Goal: Task Accomplishment & Management: Use online tool/utility

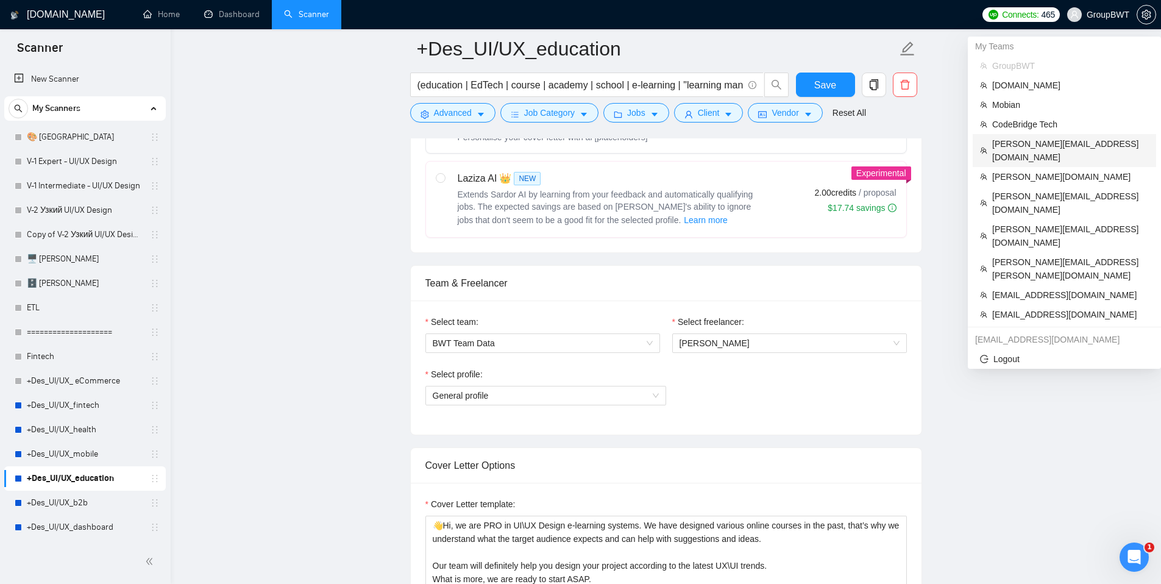
click at [1024, 140] on span "[PERSON_NAME][EMAIL_ADDRESS][DOMAIN_NAME]" at bounding box center [1071, 150] width 157 height 27
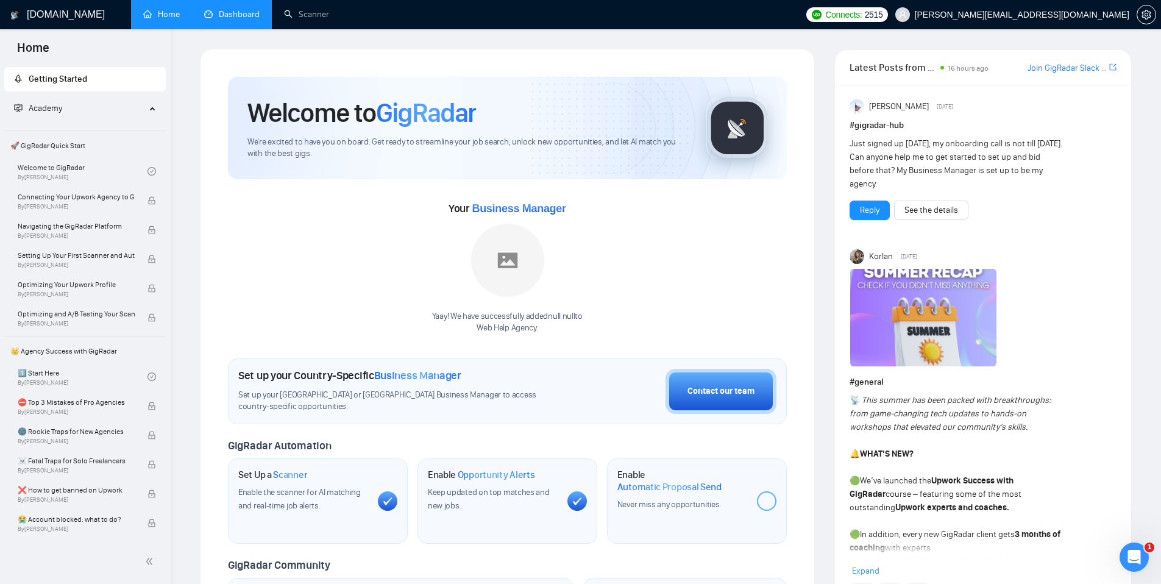
click at [248, 20] on link "Dashboard" at bounding box center [231, 14] width 55 height 10
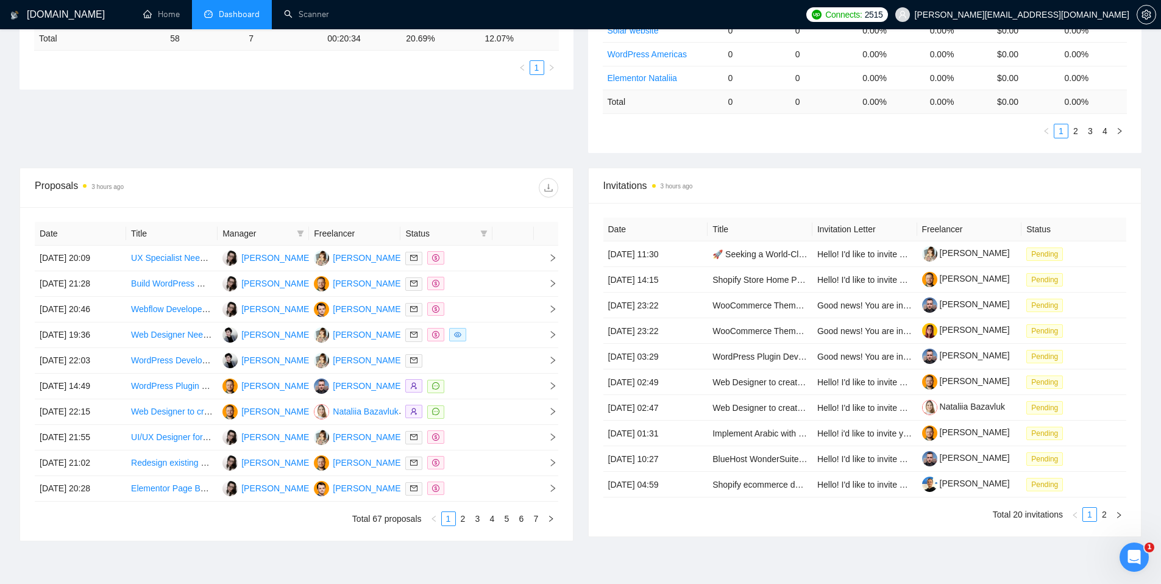
scroll to position [321, 0]
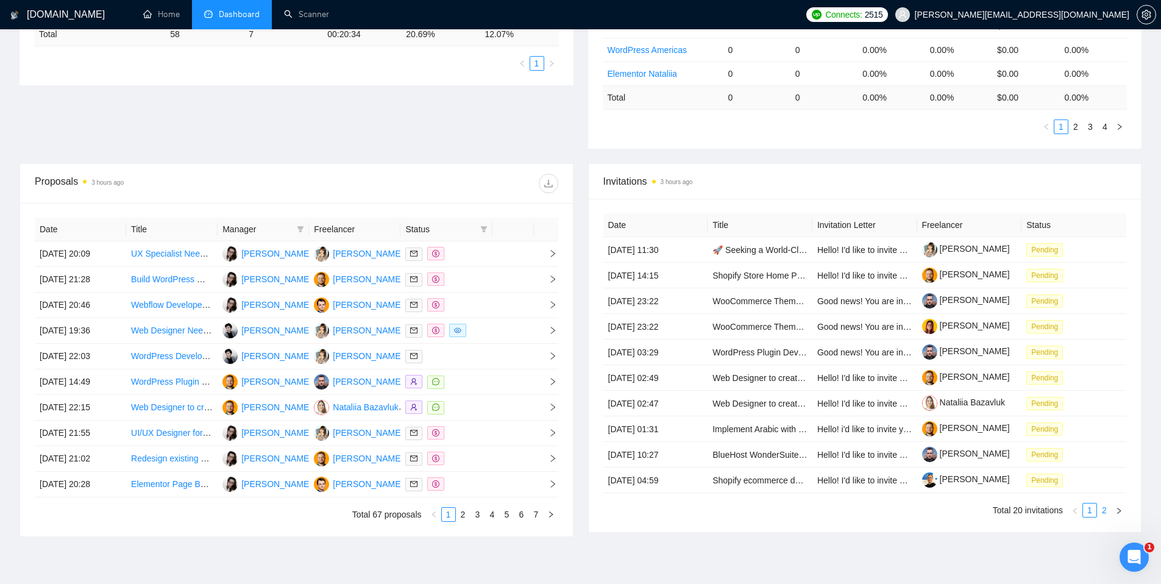
click at [1108, 510] on link "2" at bounding box center [1104, 510] width 13 height 13
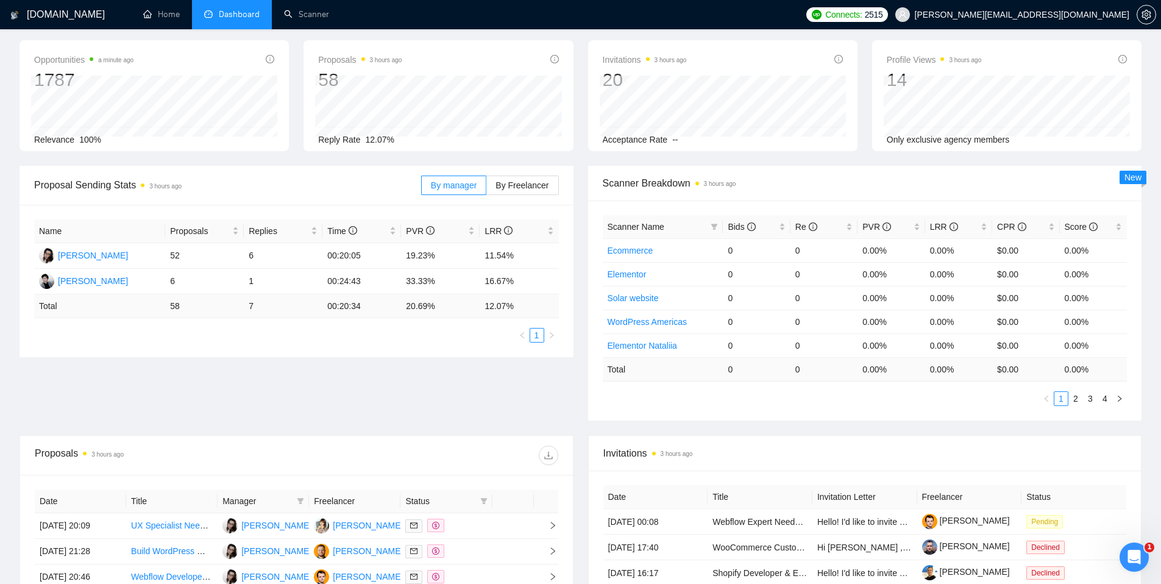
scroll to position [0, 0]
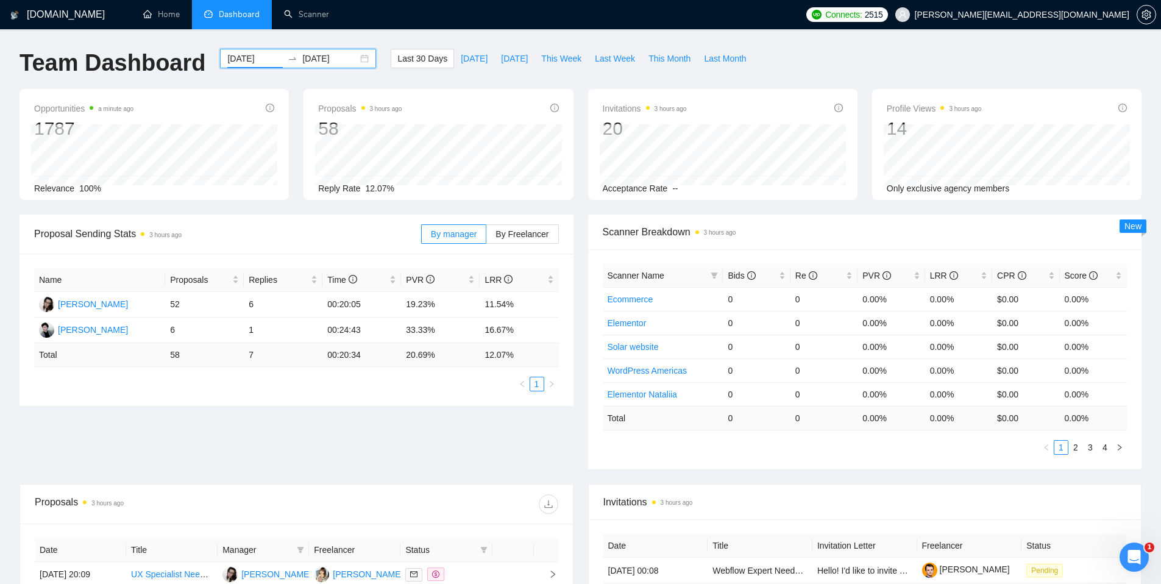
click at [248, 60] on input "[DATE]" at bounding box center [254, 58] width 55 height 13
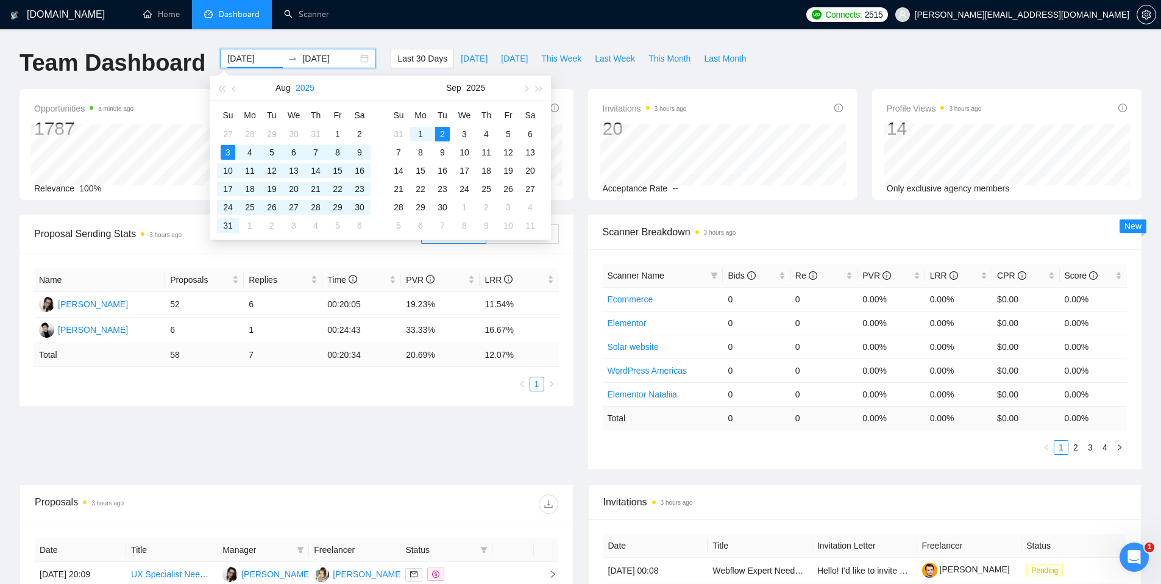
click at [298, 85] on button "2025" at bounding box center [305, 88] width 19 height 24
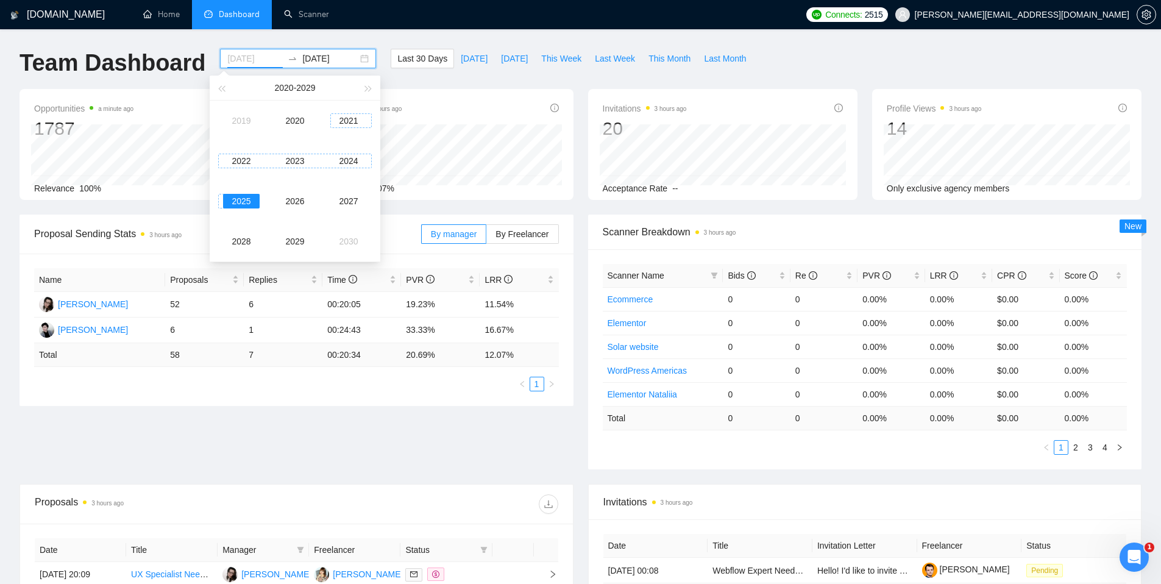
click at [340, 127] on div "2021" at bounding box center [348, 120] width 37 height 15
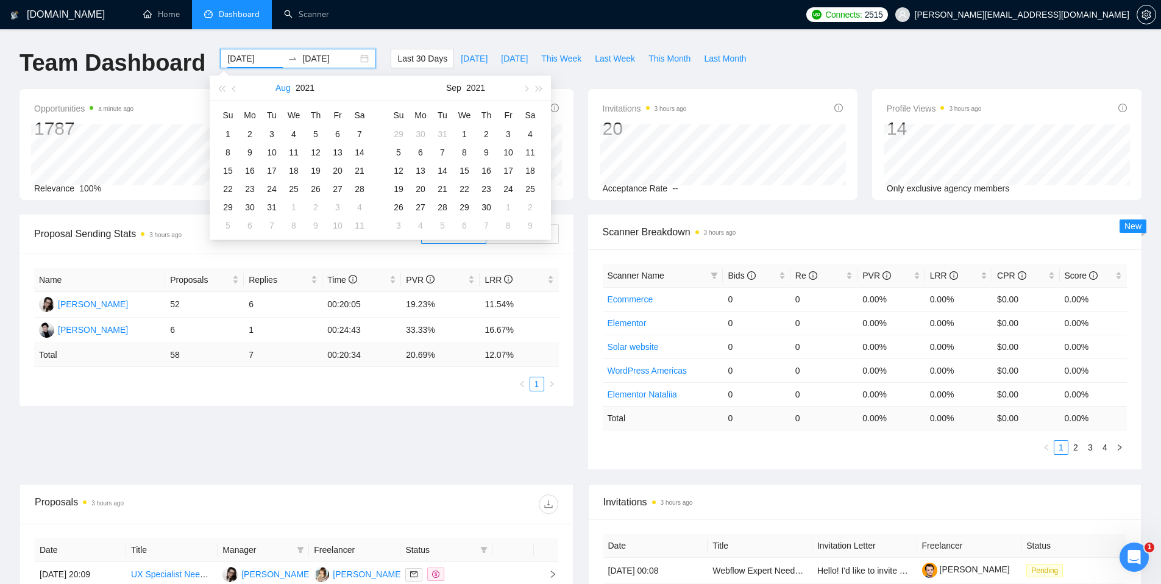
click at [282, 90] on button "Aug" at bounding box center [283, 88] width 15 height 24
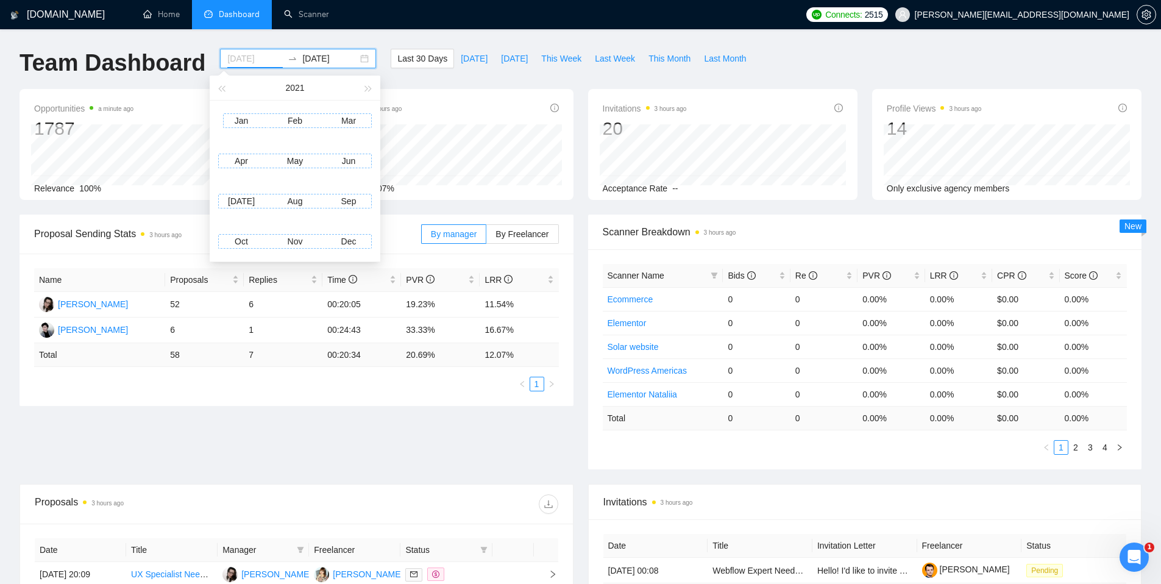
click at [241, 124] on div "Jan" at bounding box center [241, 120] width 37 height 15
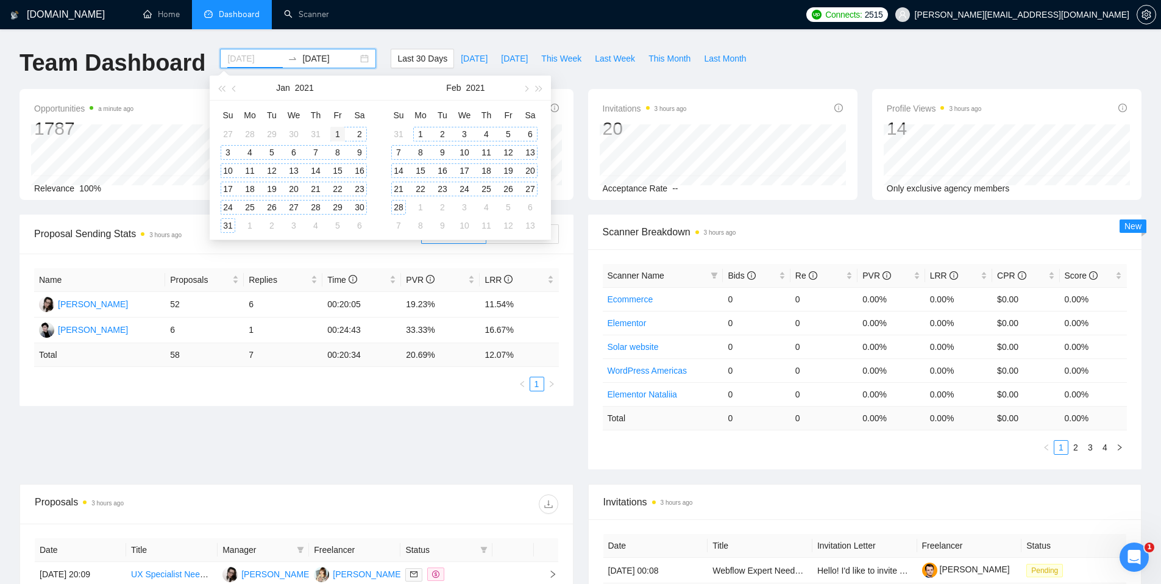
type input "[DATE]"
click at [333, 130] on div "1" at bounding box center [337, 134] width 15 height 15
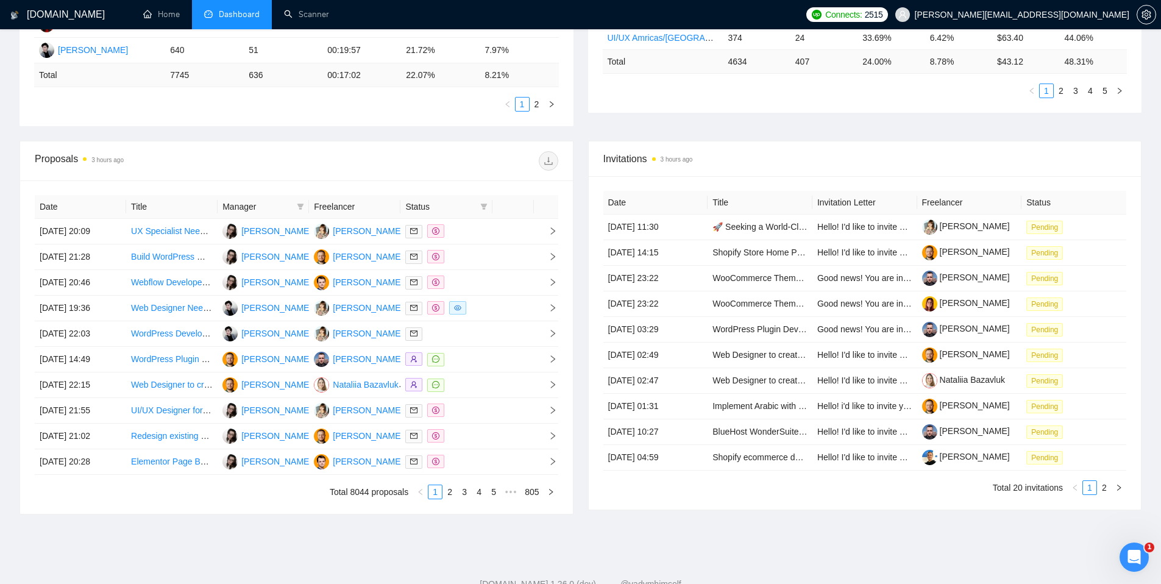
scroll to position [384, 0]
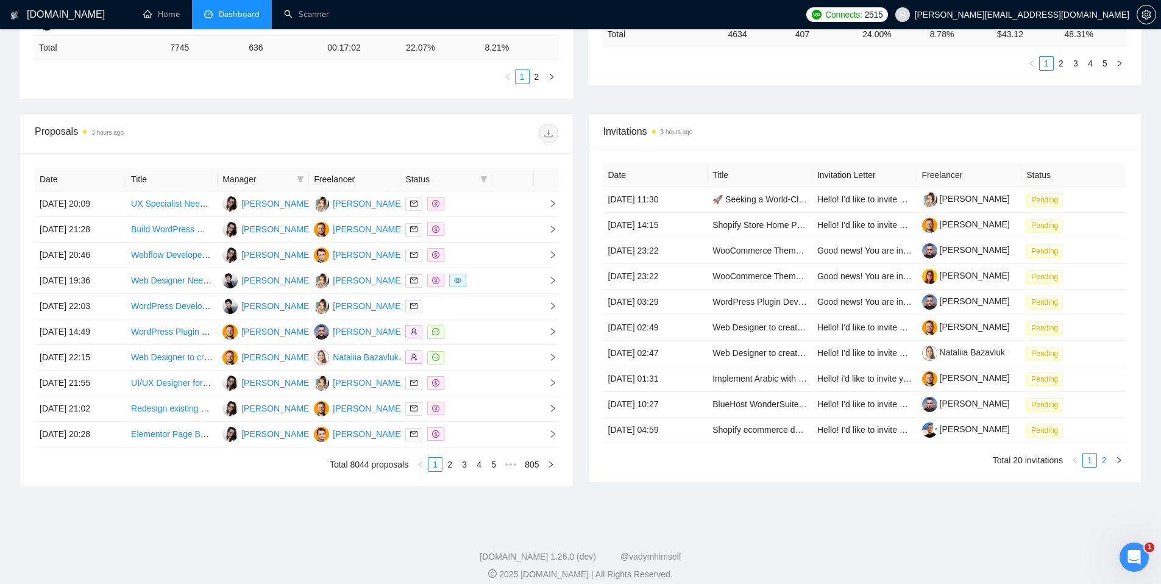
click at [1109, 459] on link "2" at bounding box center [1104, 460] width 13 height 13
click at [1088, 460] on link "1" at bounding box center [1089, 460] width 13 height 13
click at [1102, 463] on link "2" at bounding box center [1104, 460] width 13 height 13
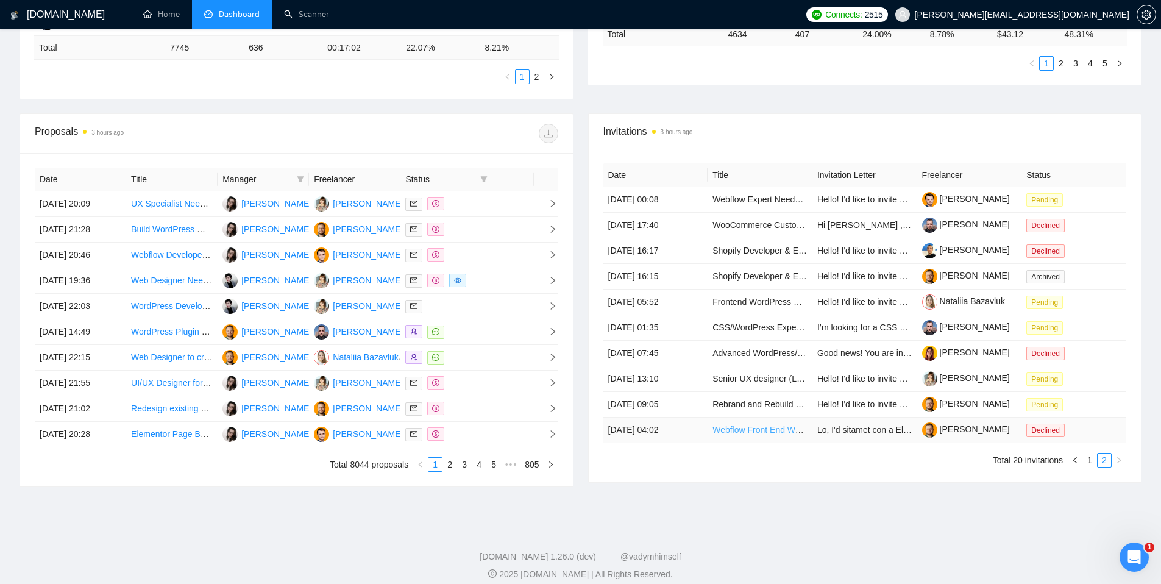
drag, startPoint x: 1094, startPoint y: 455, endPoint x: 729, endPoint y: 432, distance: 366.0
click at [1094, 455] on link "1" at bounding box center [1089, 460] width 13 height 13
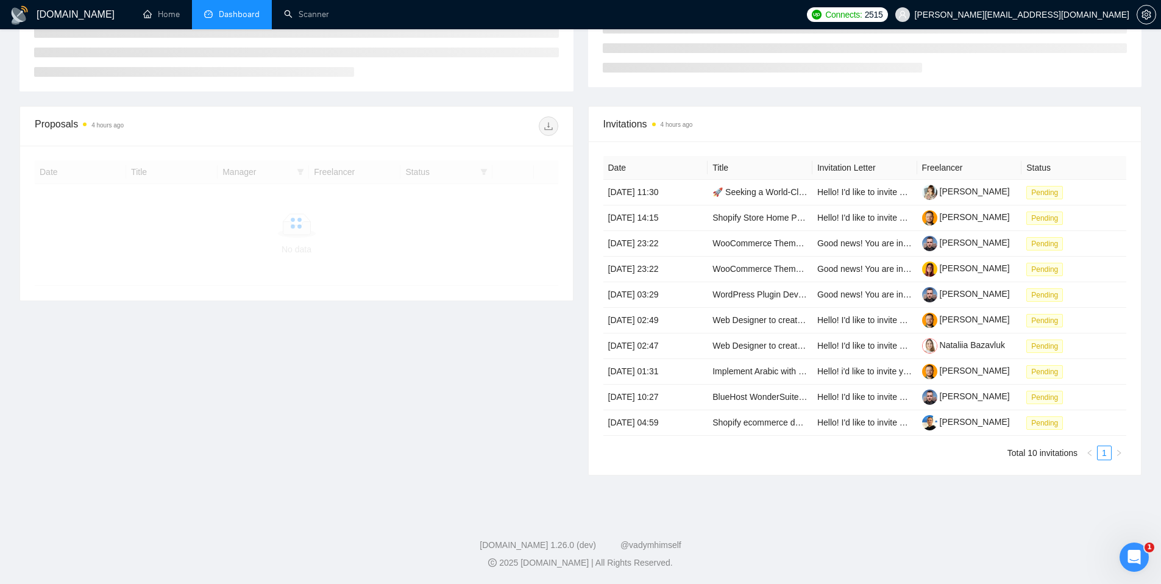
click at [1102, 15] on span "[PERSON_NAME][EMAIL_ADDRESS][DOMAIN_NAME]" at bounding box center [1022, 15] width 215 height 0
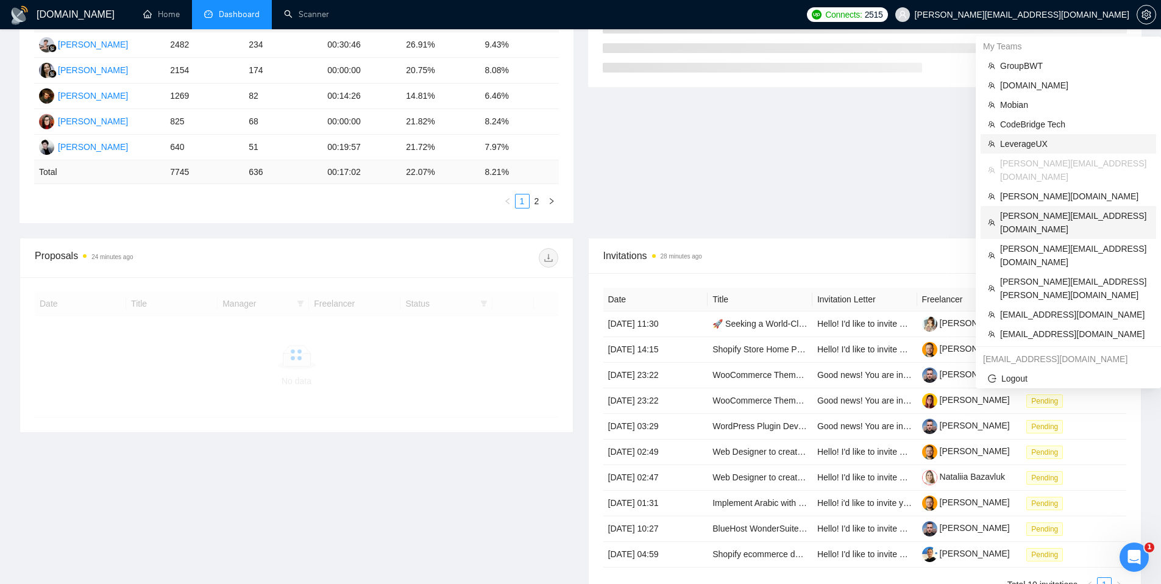
scroll to position [260, 0]
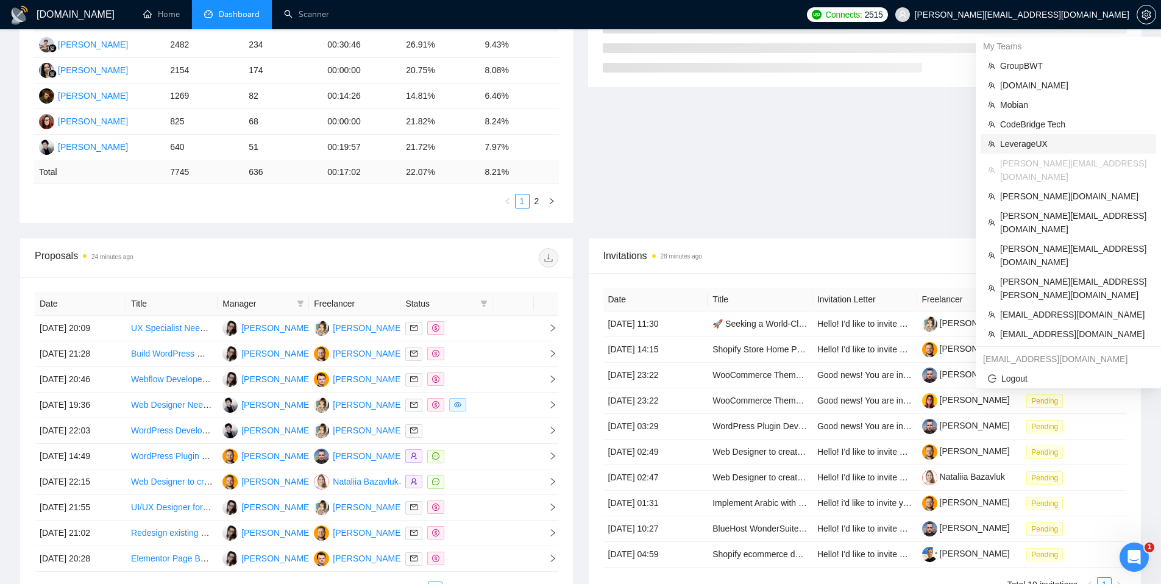
click at [1022, 144] on span "LeverageUX" at bounding box center [1075, 143] width 149 height 13
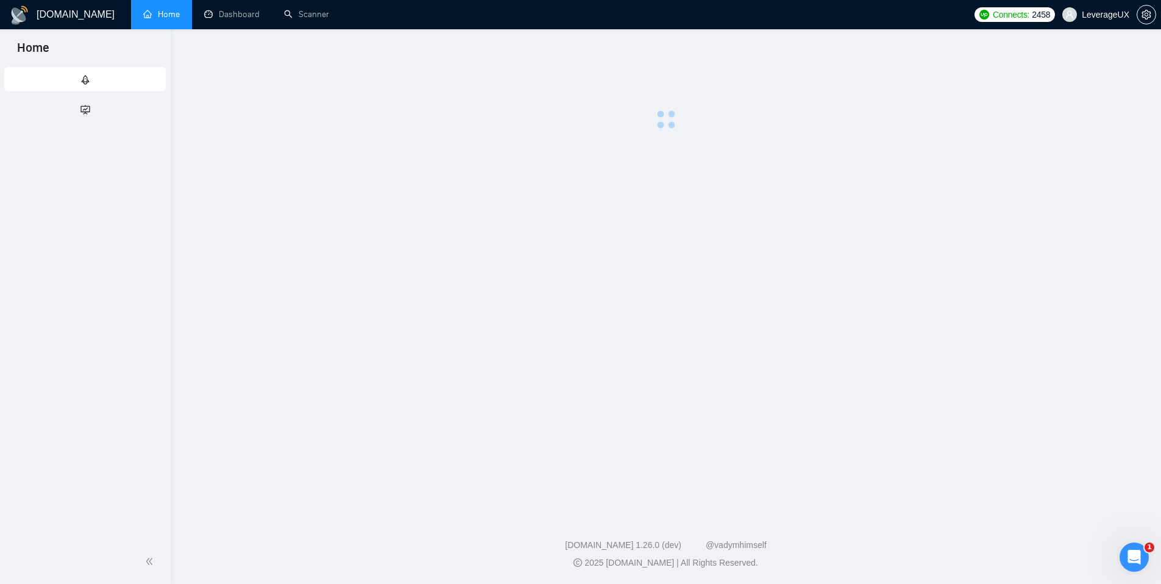
scroll to position [13, 0]
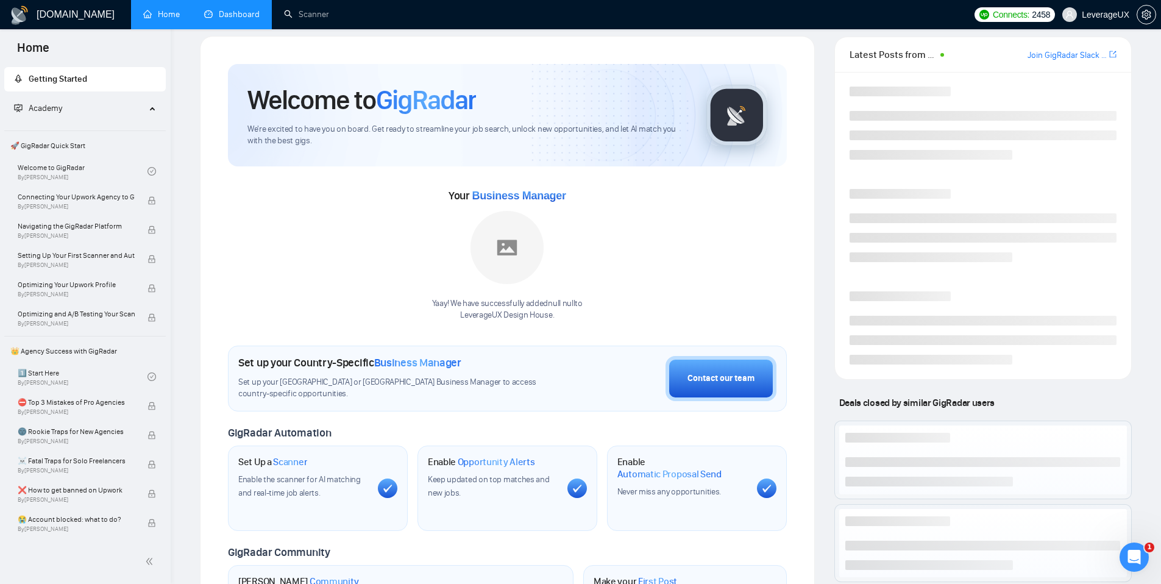
click at [229, 16] on link "Dashboard" at bounding box center [231, 14] width 55 height 10
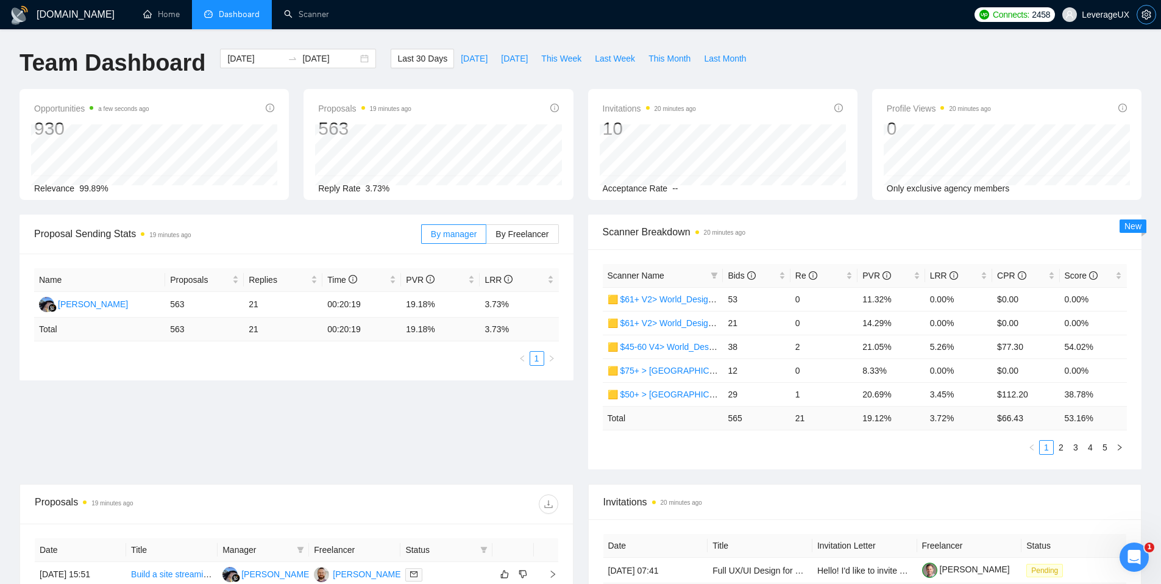
click at [1148, 13] on icon "setting" at bounding box center [1146, 15] width 9 height 10
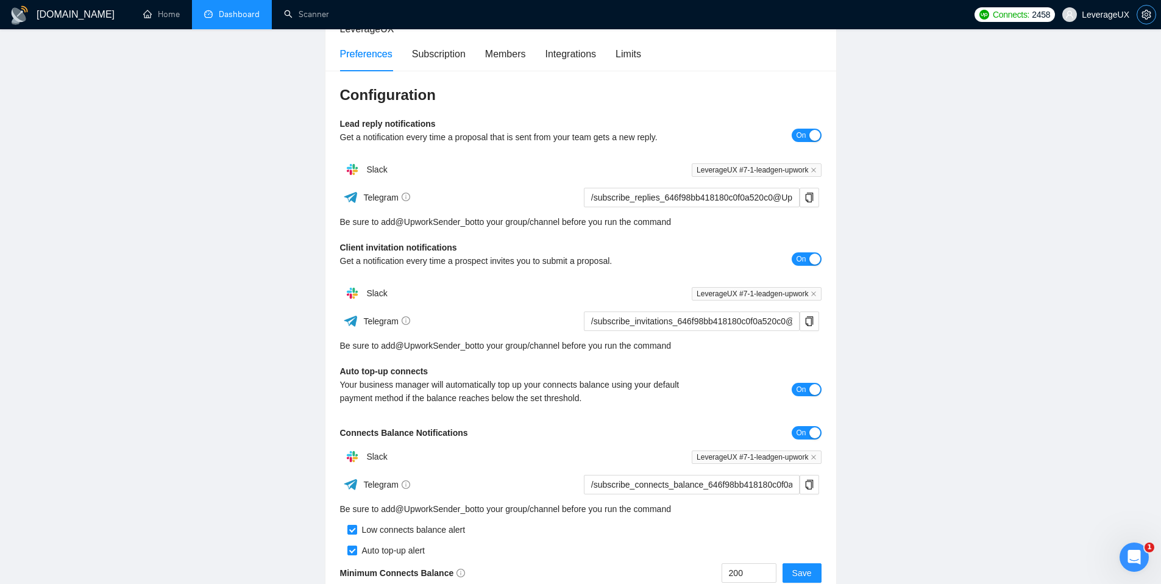
scroll to position [143, 0]
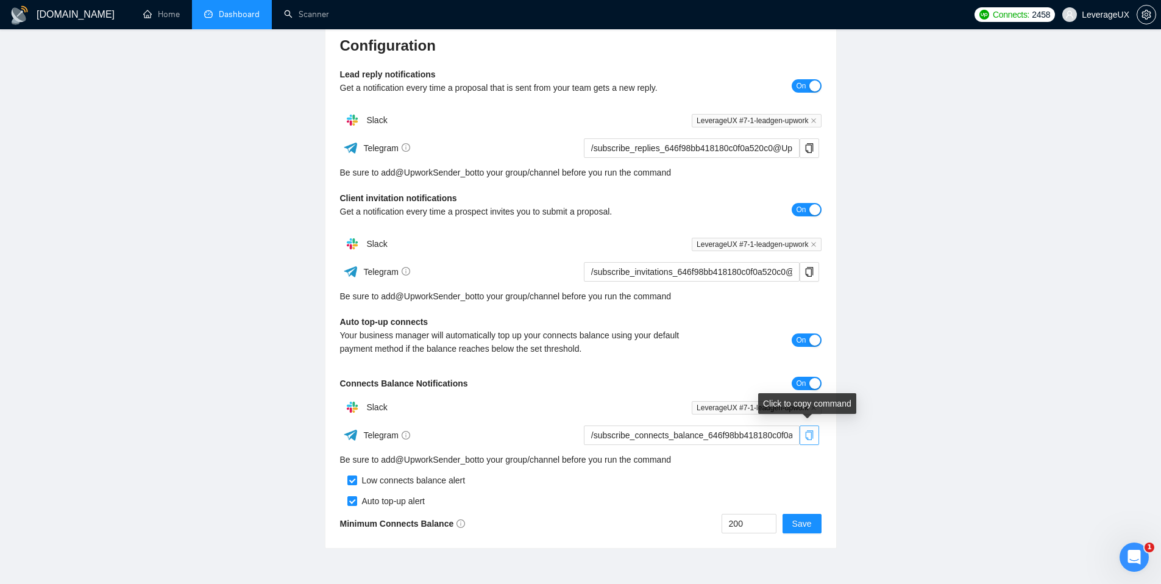
click at [807, 436] on icon "copy" at bounding box center [810, 435] width 10 height 10
click at [216, 16] on link "Dashboard" at bounding box center [231, 14] width 55 height 10
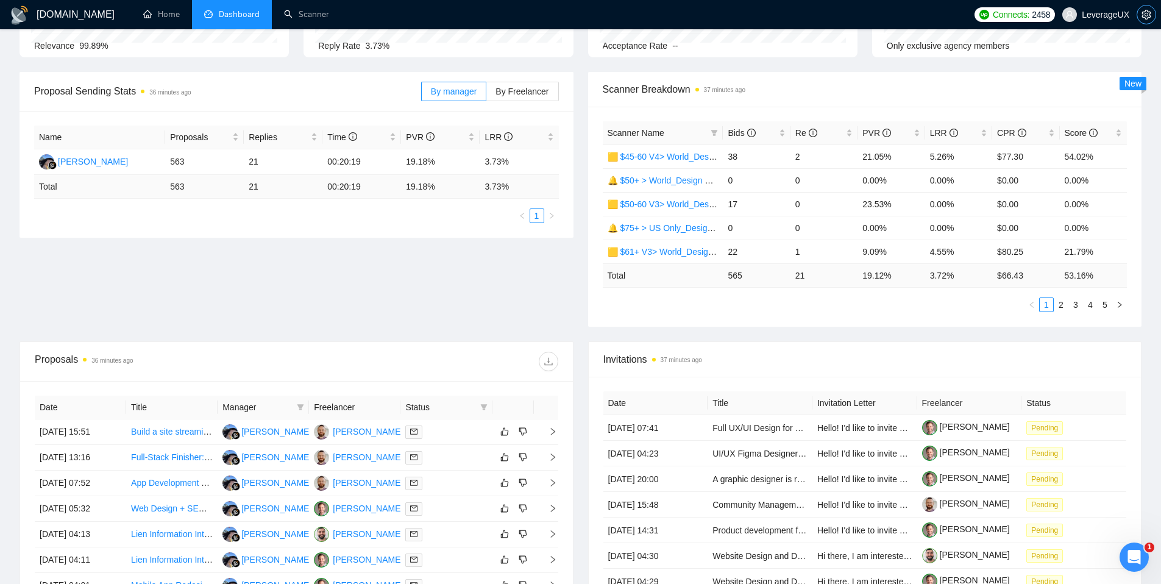
click at [1150, 12] on icon "setting" at bounding box center [1147, 15] width 10 height 10
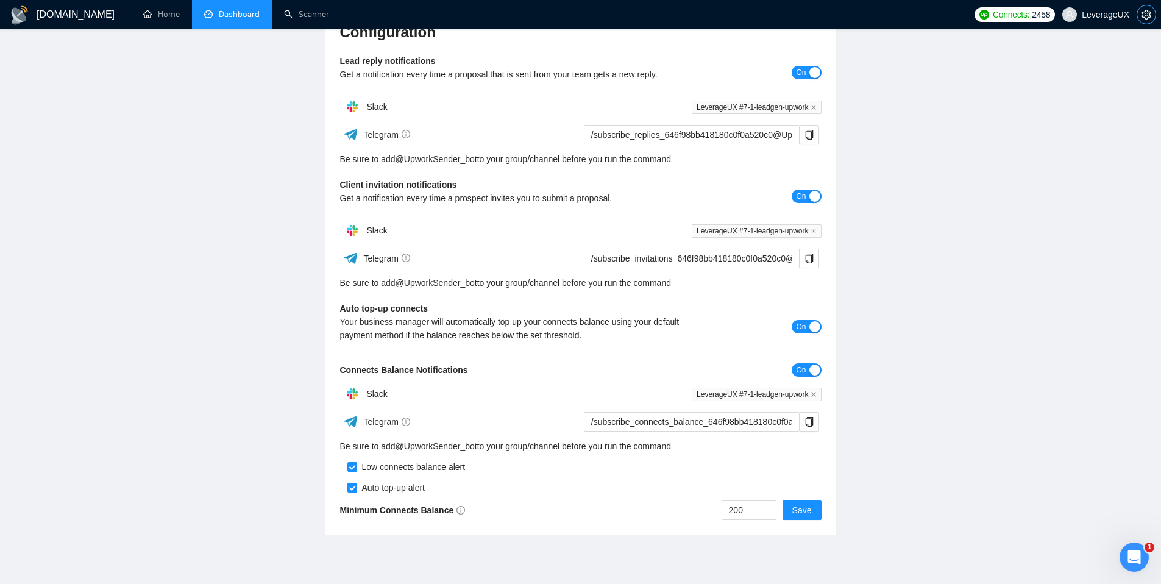
scroll to position [158, 0]
click at [302, 20] on link "Scanner" at bounding box center [306, 14] width 45 height 10
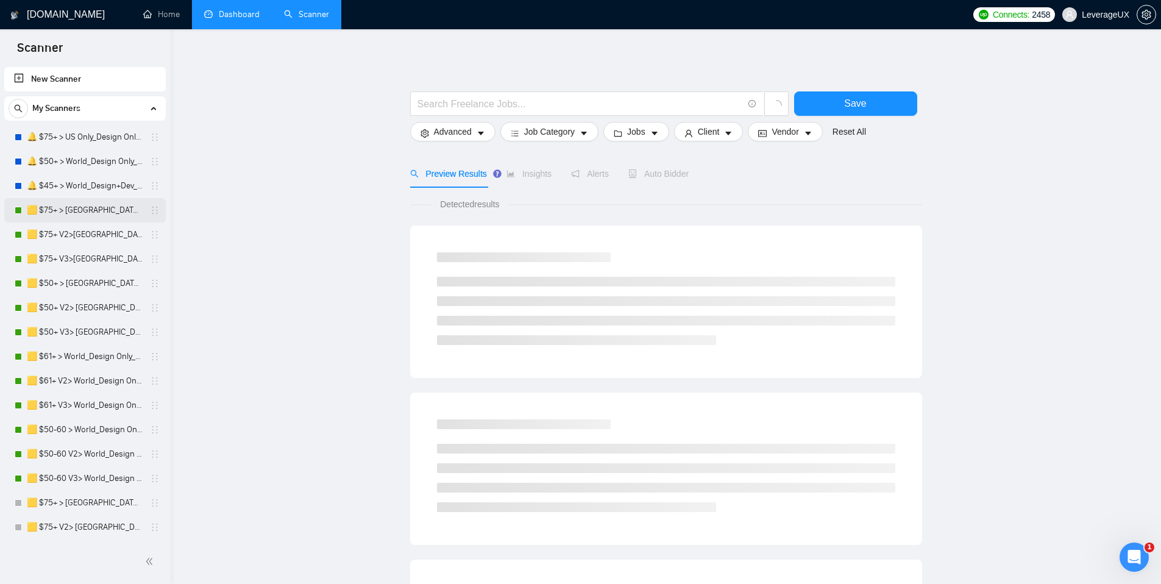
click at [87, 208] on link "🟨 $75+ > US+Canada_Design Only_Tony-UX/UI_General" at bounding box center [85, 210] width 116 height 24
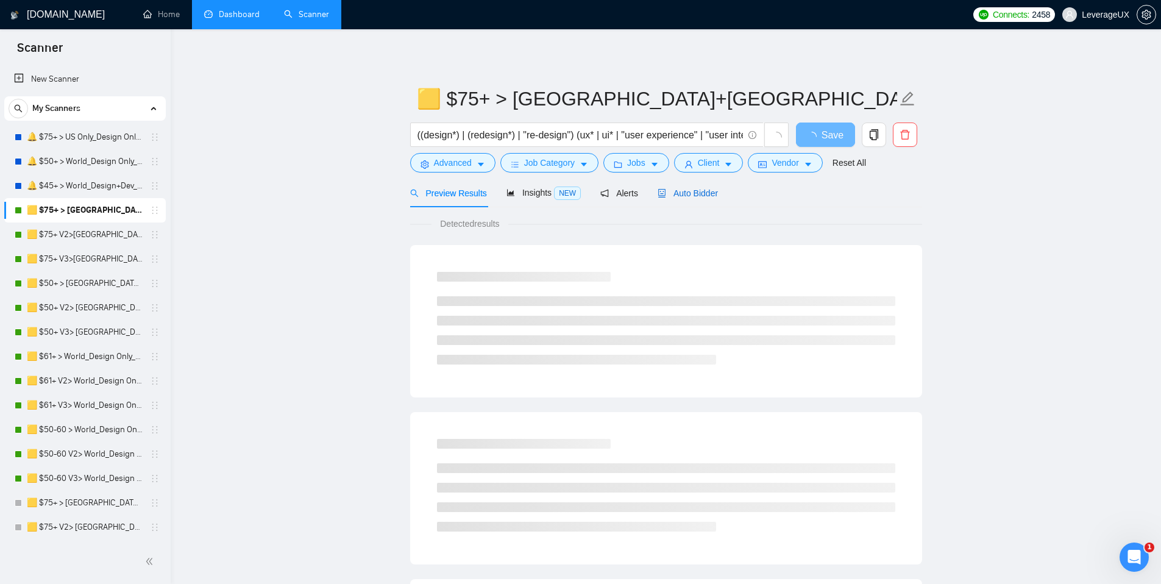
click at [697, 199] on div "Auto Bidder" at bounding box center [688, 193] width 60 height 13
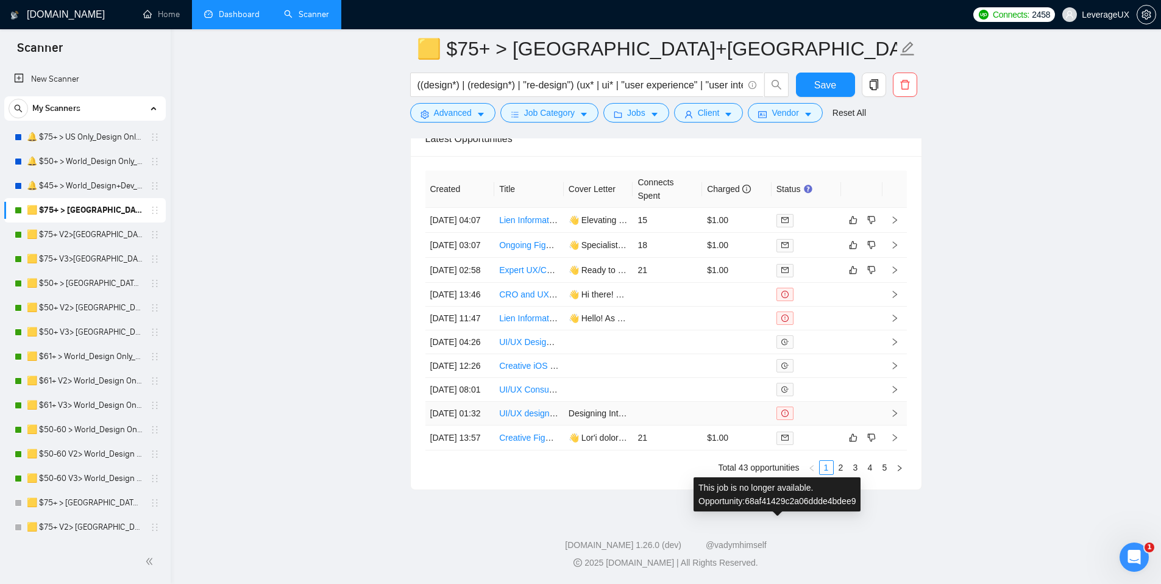
scroll to position [3298, 0]
click at [656, 330] on td at bounding box center [668, 319] width 70 height 24
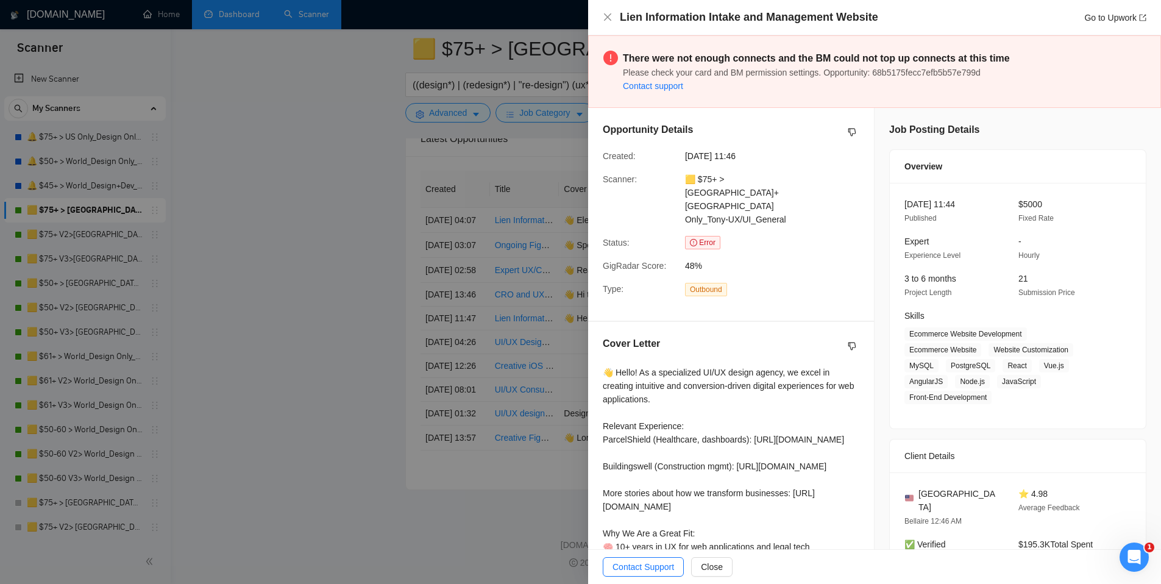
click at [921, 73] on span "Please check your card and BM permission settings. Opportunity: 68b5175fecc7efb…" at bounding box center [802, 73] width 358 height 10
copy span "68b5175fecc7efb5b57e799d"
click at [354, 271] on div at bounding box center [580, 292] width 1161 height 584
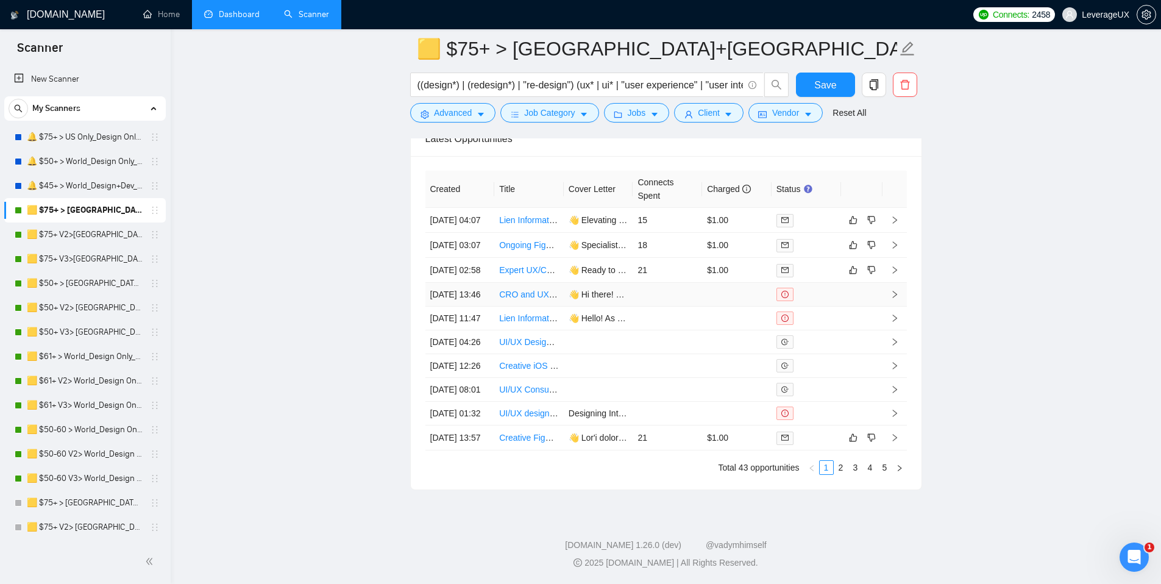
click at [753, 291] on td at bounding box center [737, 295] width 70 height 24
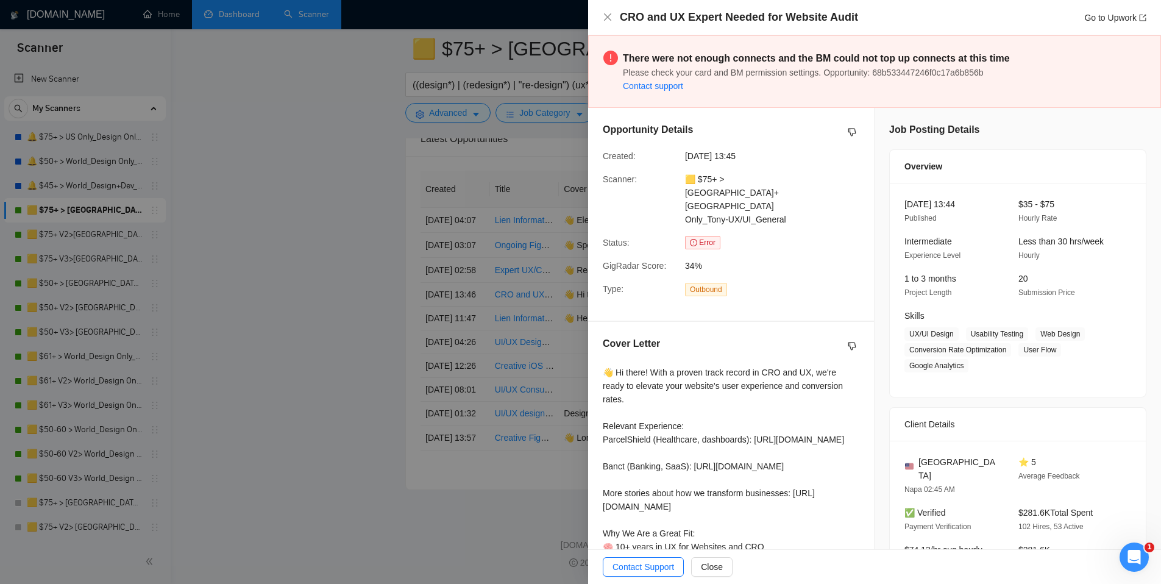
click at [984, 73] on span "Please check your card and BM permission settings. Opportunity: 68b533447246f0c…" at bounding box center [803, 73] width 361 height 10
copy span "68b533447246f0c17a6b856b"
